Goal: Navigation & Orientation: Find specific page/section

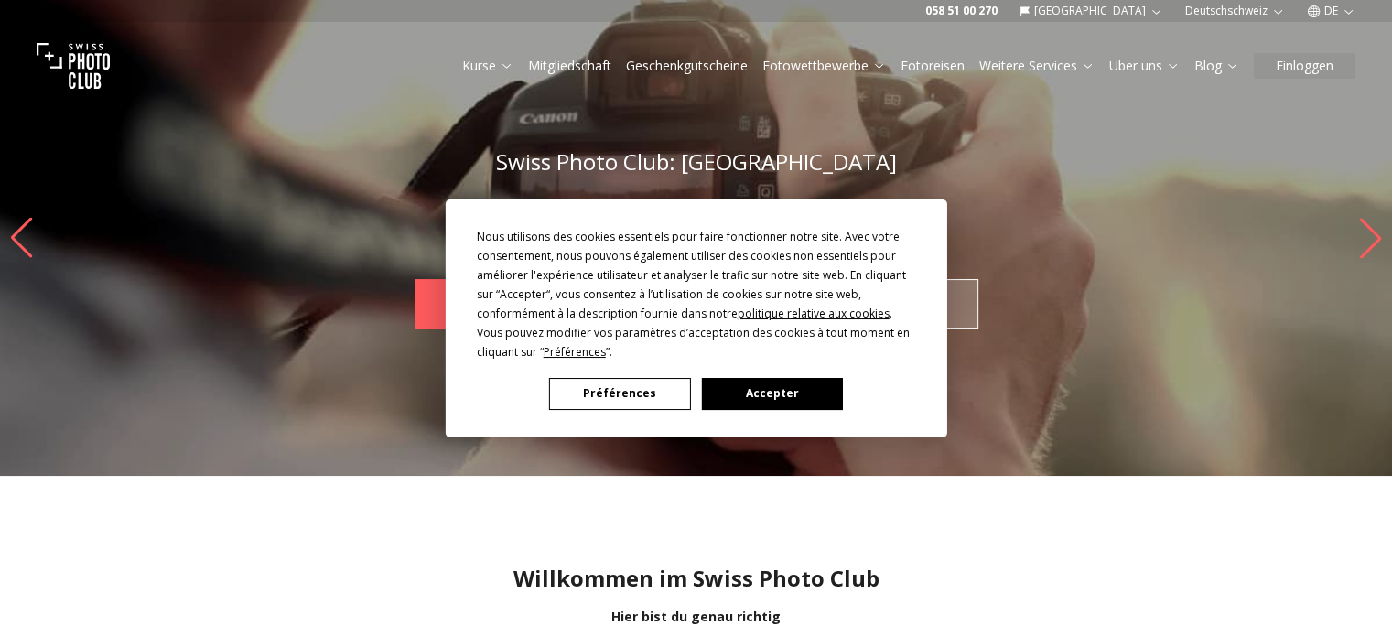
click at [740, 390] on button "Accepter" at bounding box center [771, 394] width 141 height 32
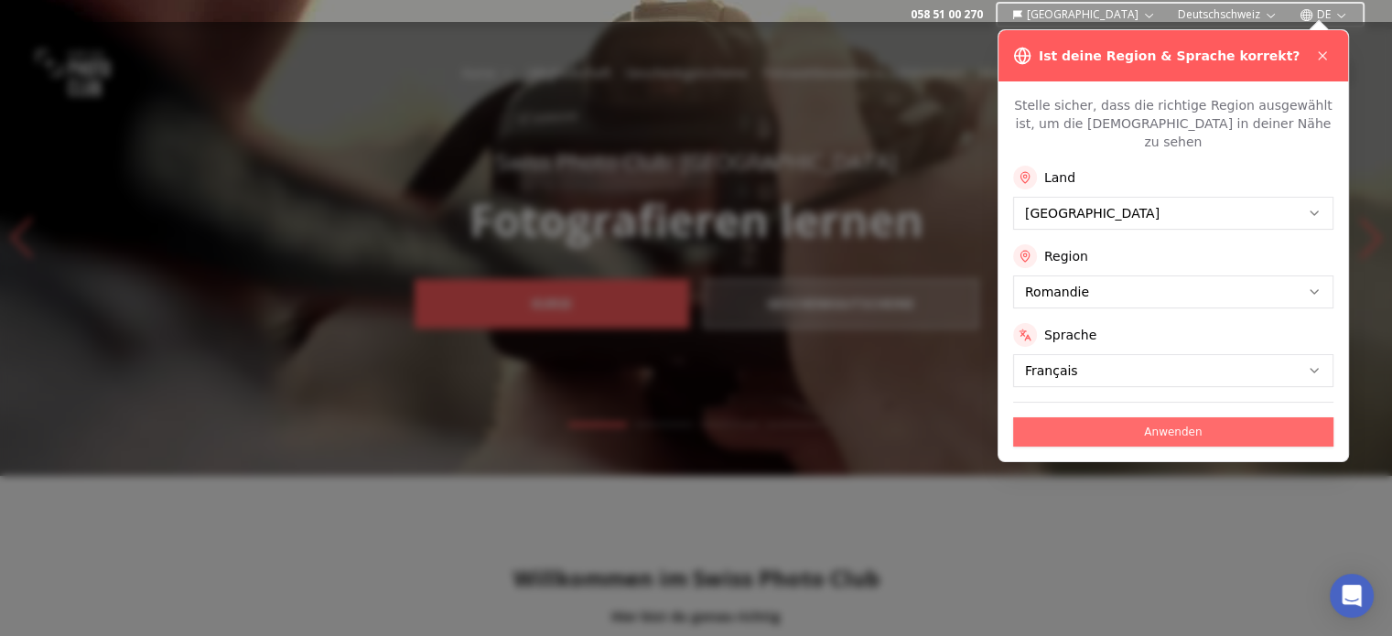
click at [1058, 417] on button "Anwenden" at bounding box center [1173, 431] width 320 height 29
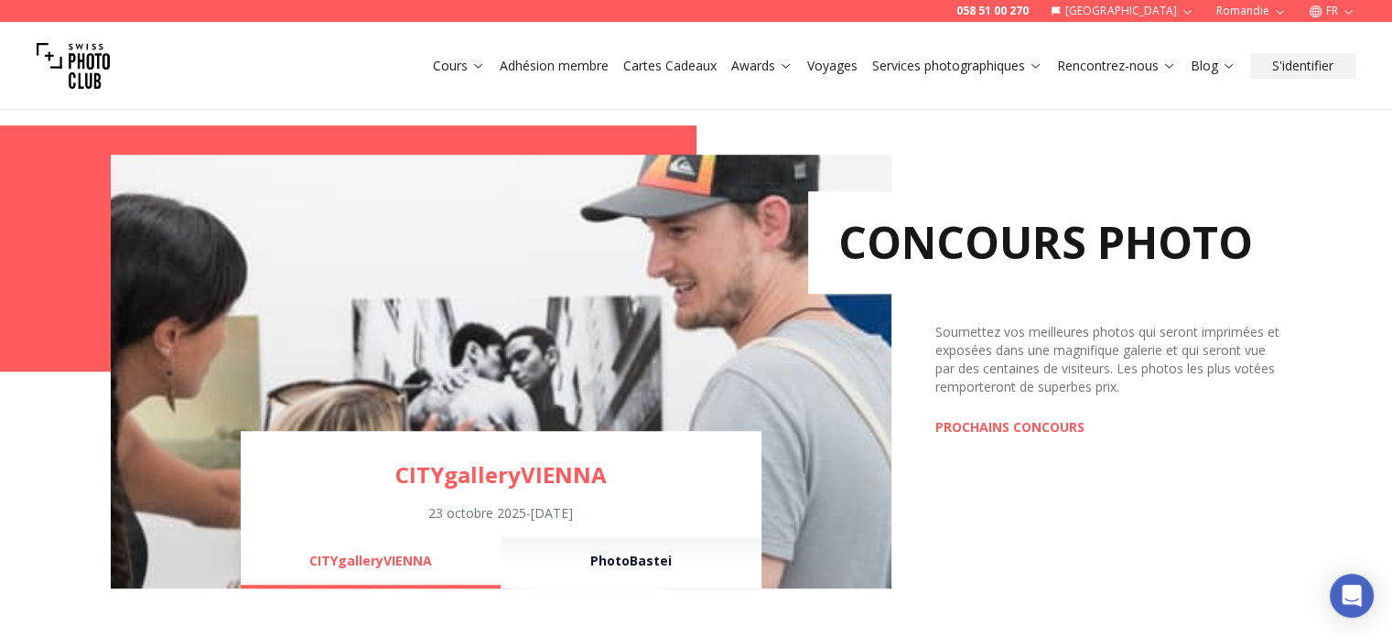
scroll to position [1282, 0]
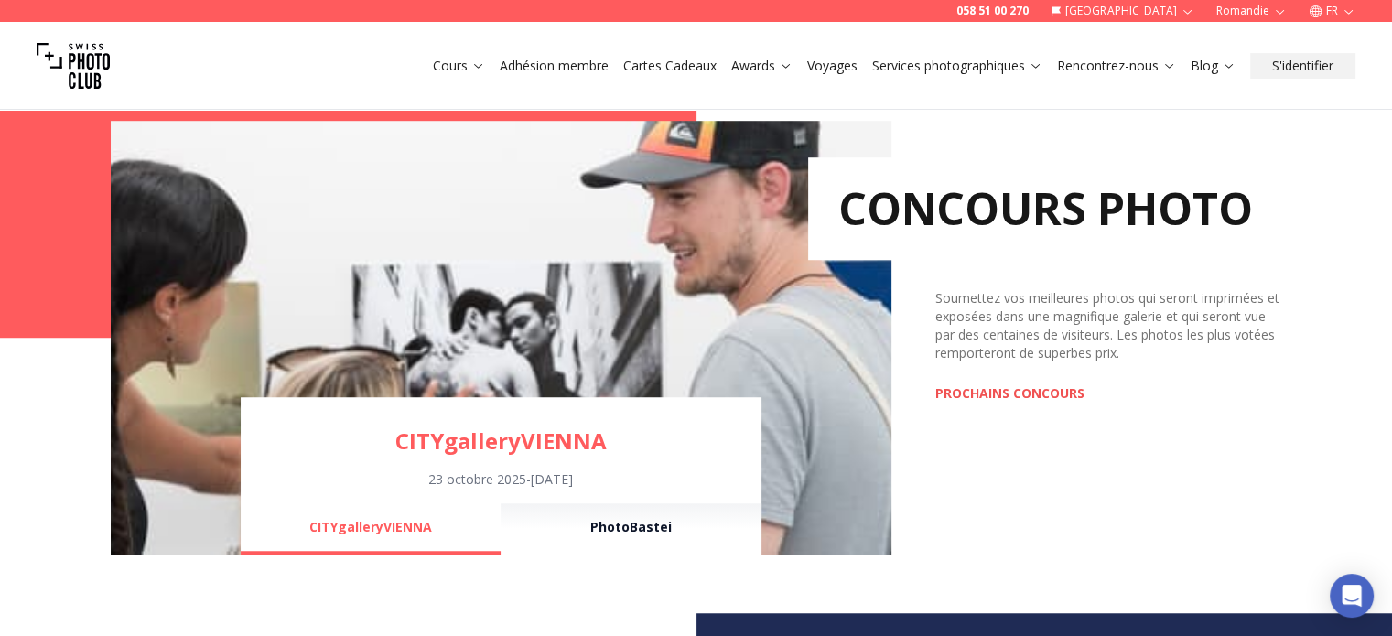
click at [969, 389] on link "PROCHAINS CONCOURS" at bounding box center [1010, 394] width 149 height 18
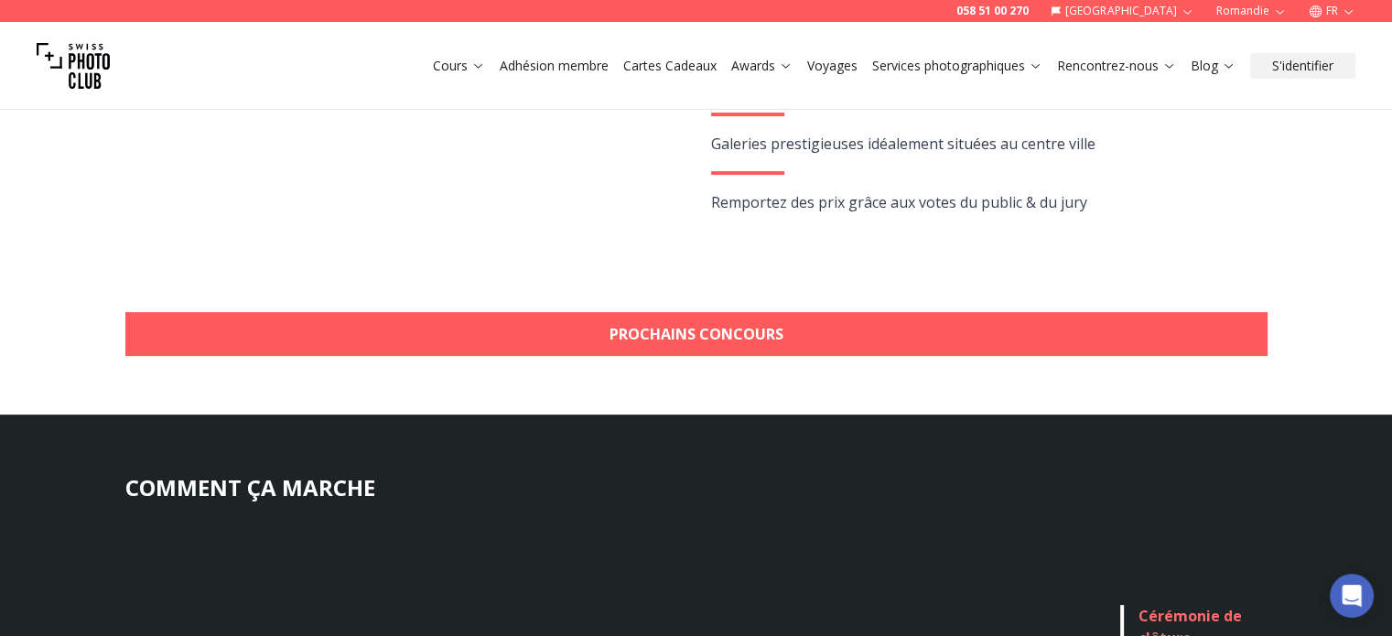
scroll to position [549, 0]
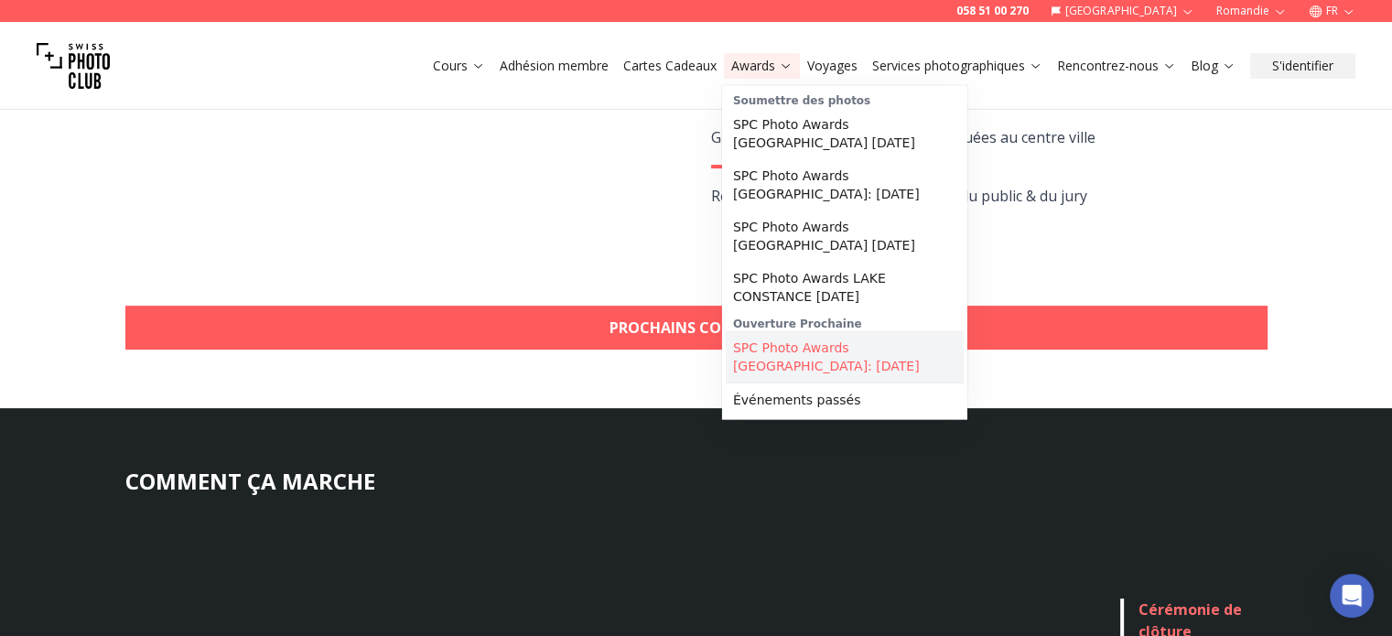
click at [760, 360] on link "SPC Photo Awards [GEOGRAPHIC_DATA]: [DATE]" at bounding box center [845, 356] width 238 height 51
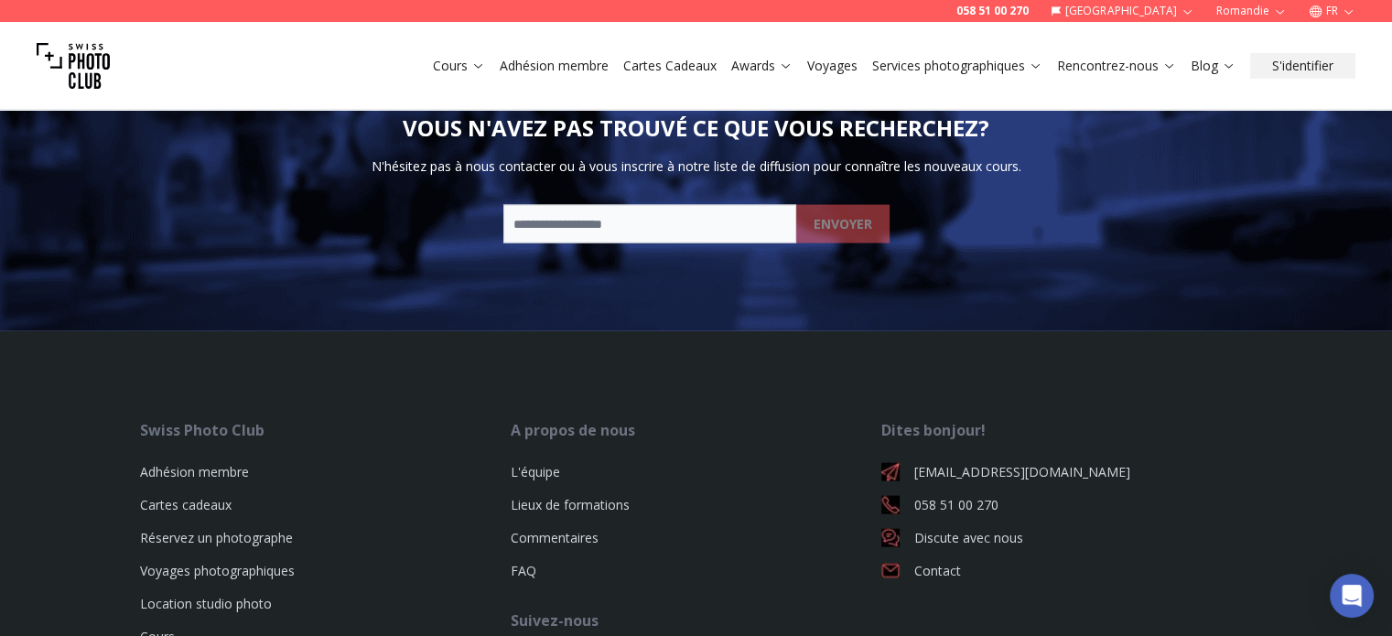
scroll to position [3937, 0]
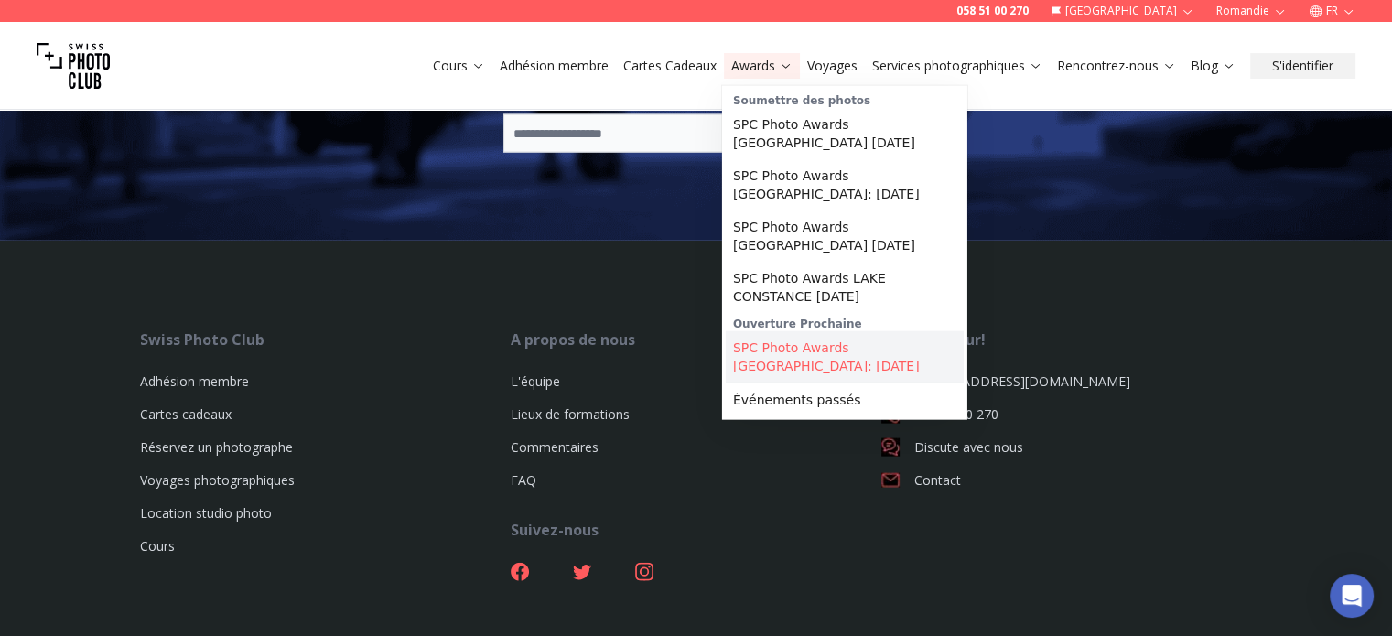
click at [762, 354] on link "SPC Photo Awards [GEOGRAPHIC_DATA]: [DATE]" at bounding box center [845, 356] width 238 height 51
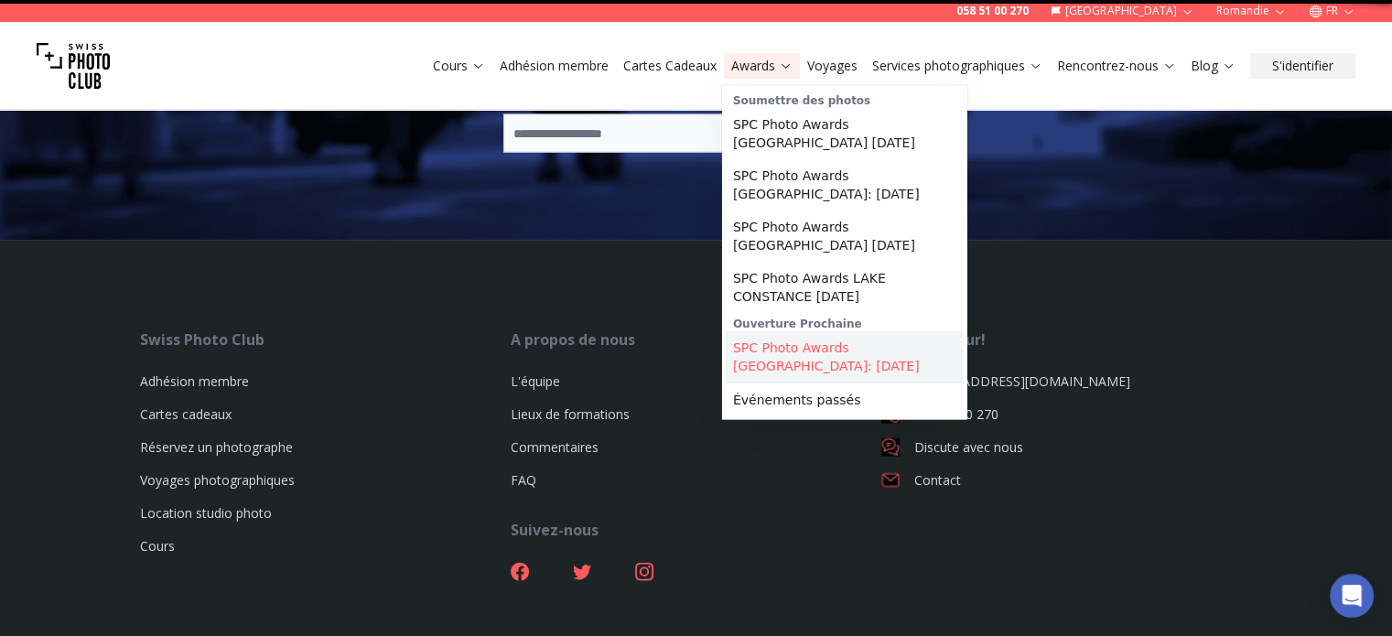
scroll to position [0, 0]
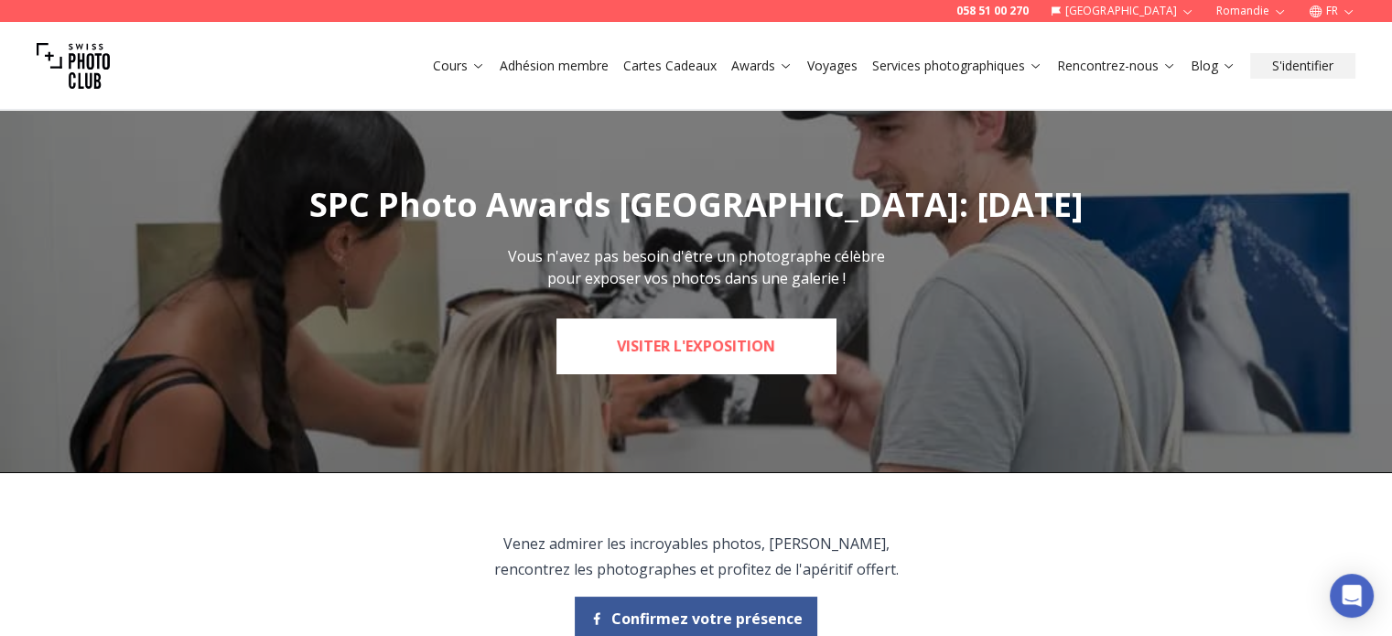
click at [642, 338] on link "Visiter l'exposition" at bounding box center [696, 346] width 279 height 55
